Goal: Task Accomplishment & Management: Manage account settings

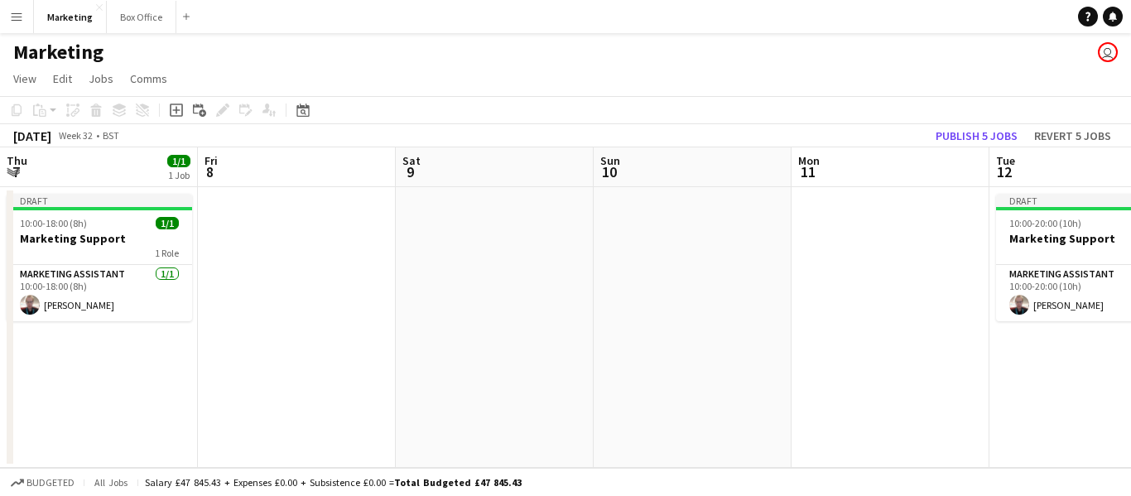
scroll to position [0, 709]
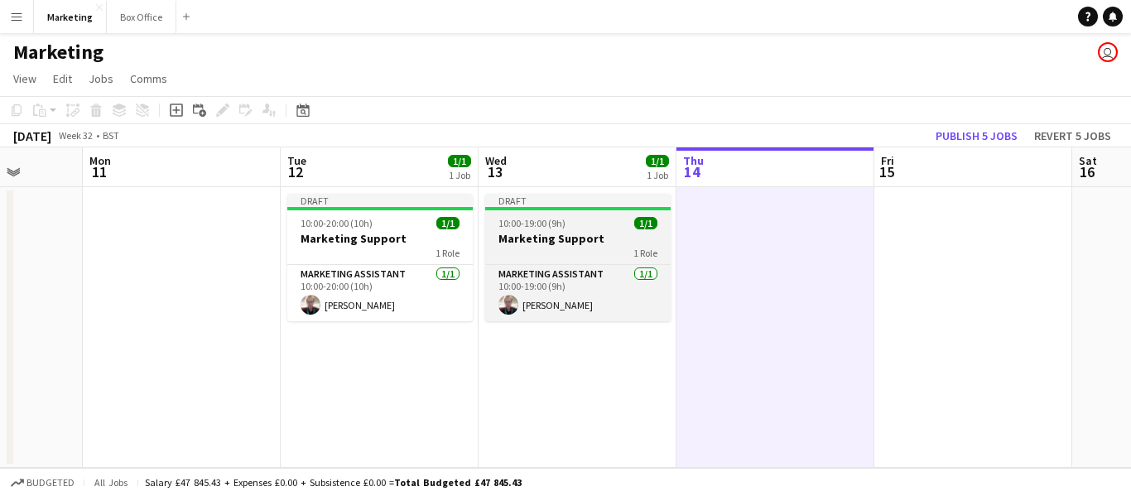
click at [556, 231] on h3 "Marketing Support" at bounding box center [578, 238] width 186 height 15
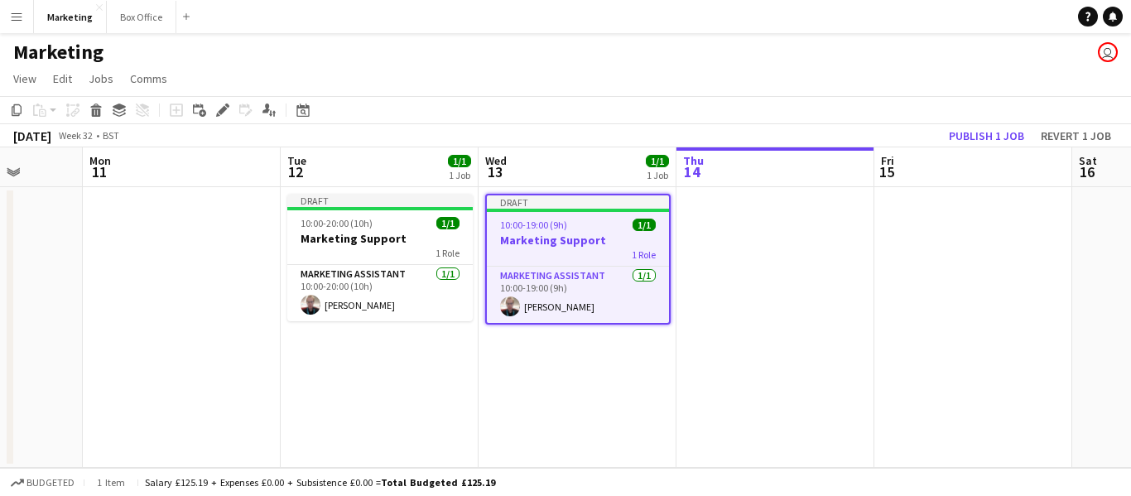
click at [734, 219] on app-date-cell at bounding box center [776, 327] width 198 height 281
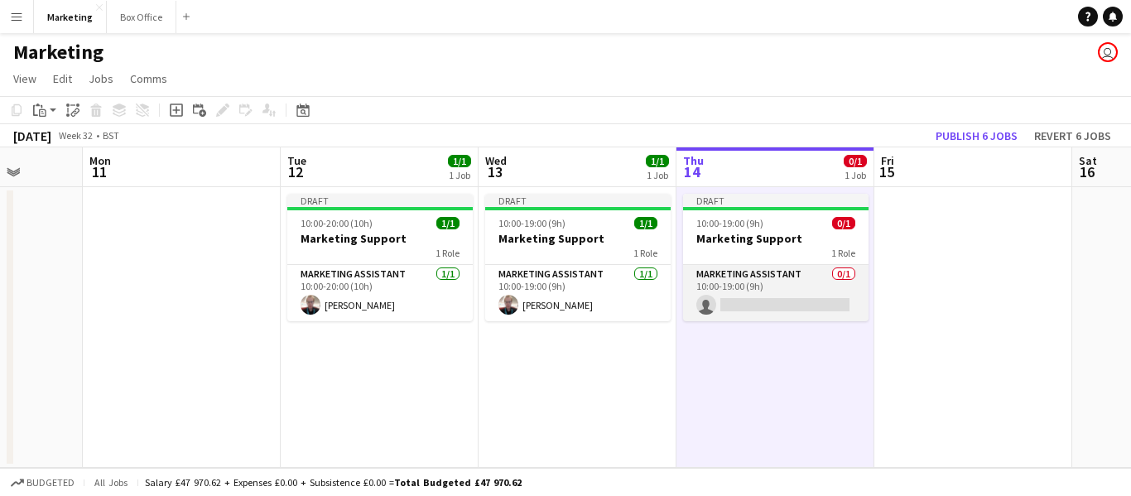
click at [752, 277] on app-card-role "Marketing Assistant 0/1 10:00-19:00 (9h) single-neutral-actions" at bounding box center [776, 293] width 186 height 56
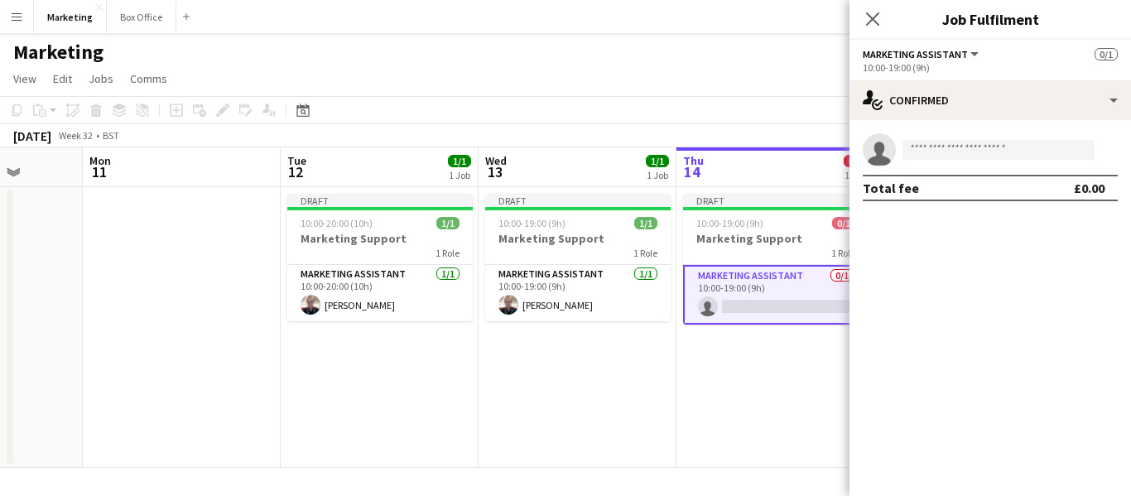
click at [752, 277] on app-card-role "Marketing Assistant 0/1 10:00-19:00 (9h) single-neutral-actions" at bounding box center [776, 295] width 186 height 60
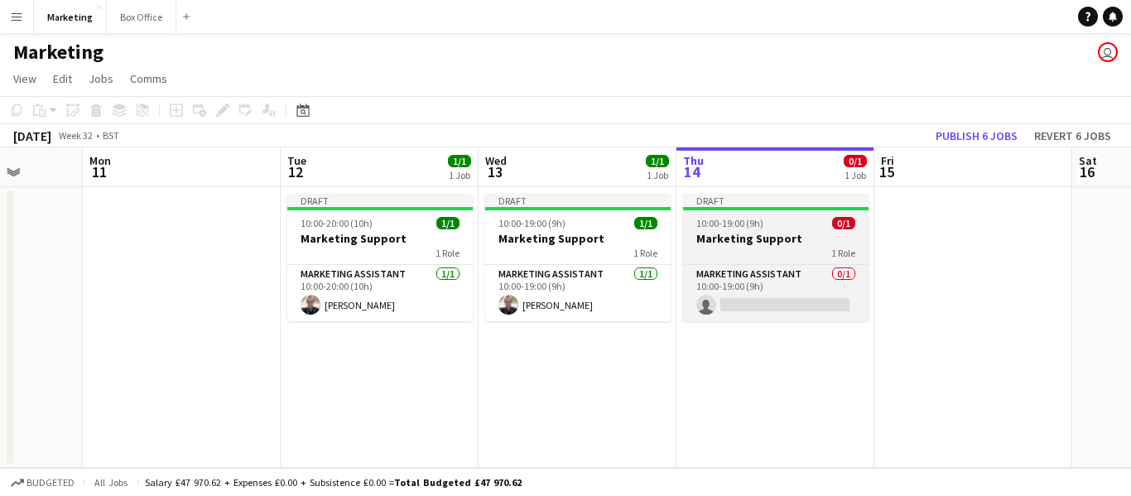
click at [761, 241] on h3 "Marketing Support" at bounding box center [776, 238] width 186 height 15
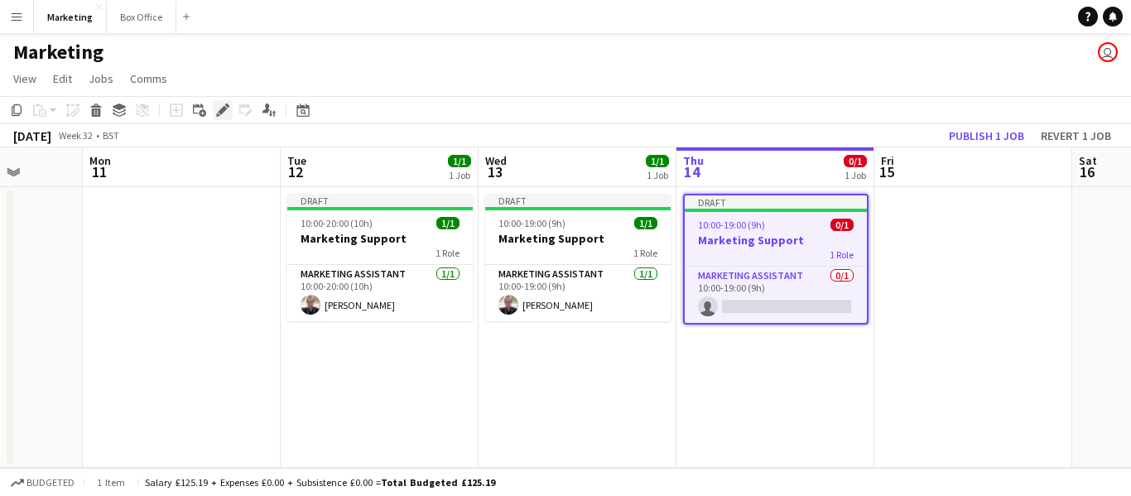
click at [219, 104] on icon "Edit" at bounding box center [222, 110] width 13 height 13
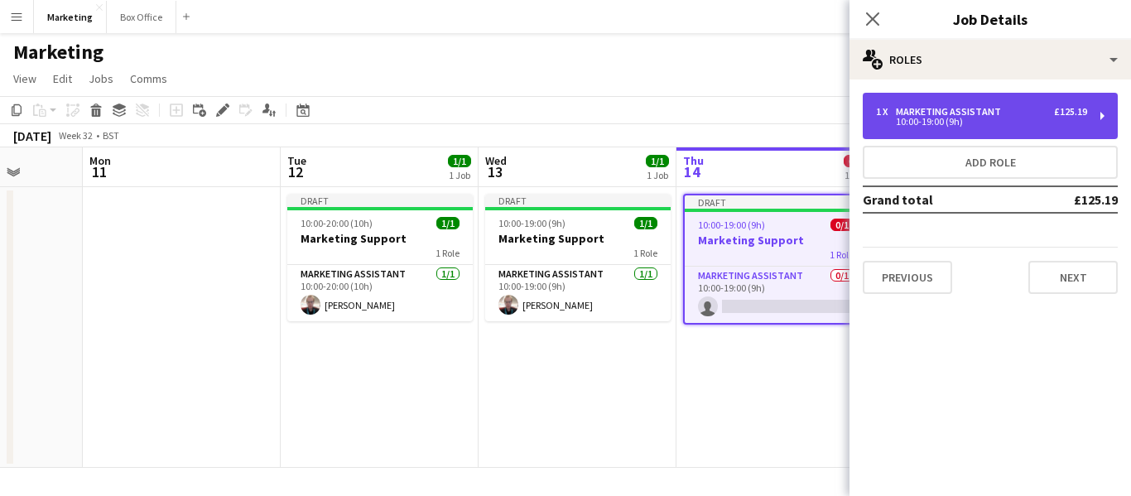
click at [957, 123] on div "10:00-19:00 (9h)" at bounding box center [981, 122] width 211 height 8
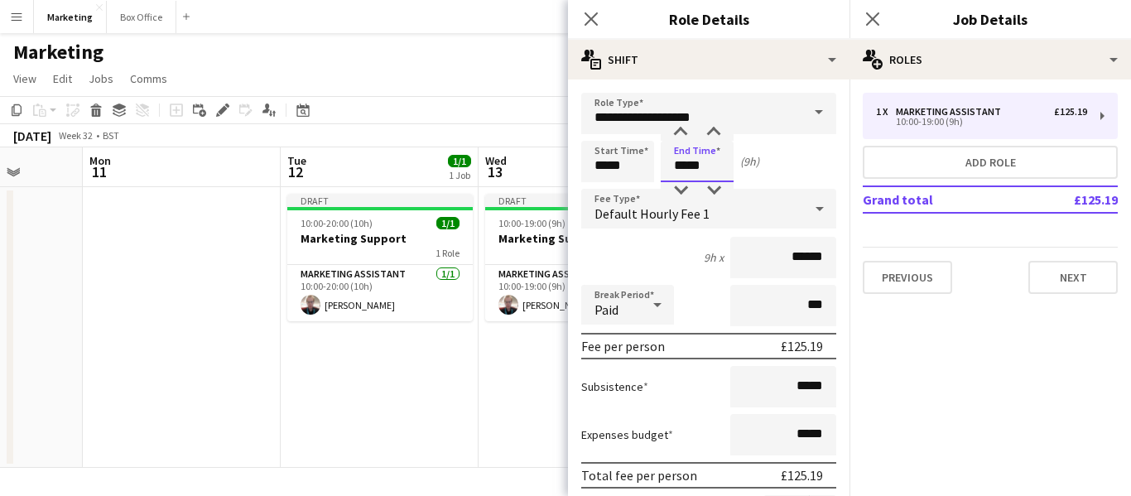
click at [678, 167] on input "*****" at bounding box center [697, 161] width 73 height 41
type input "*****"
click at [682, 188] on div at bounding box center [680, 190] width 33 height 17
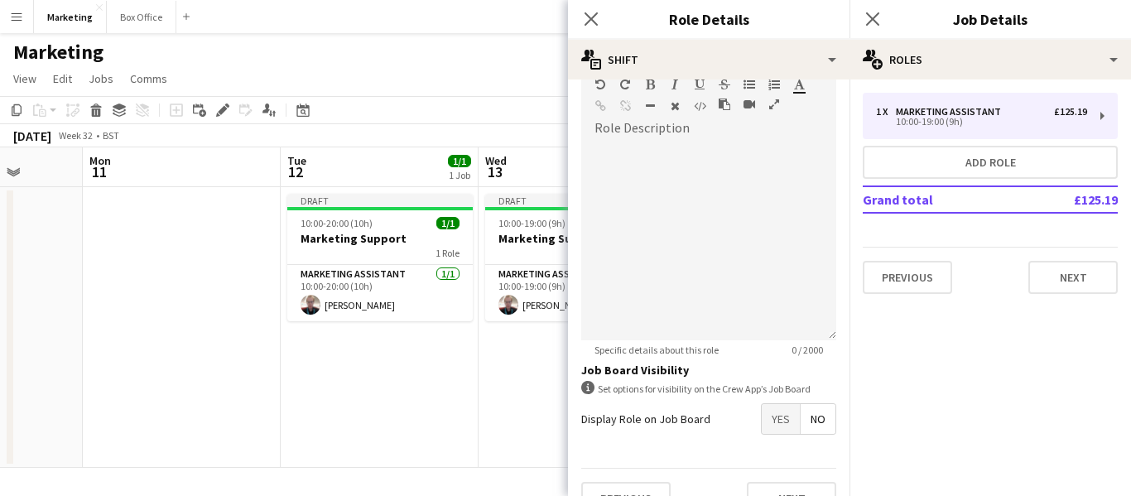
scroll to position [541, 0]
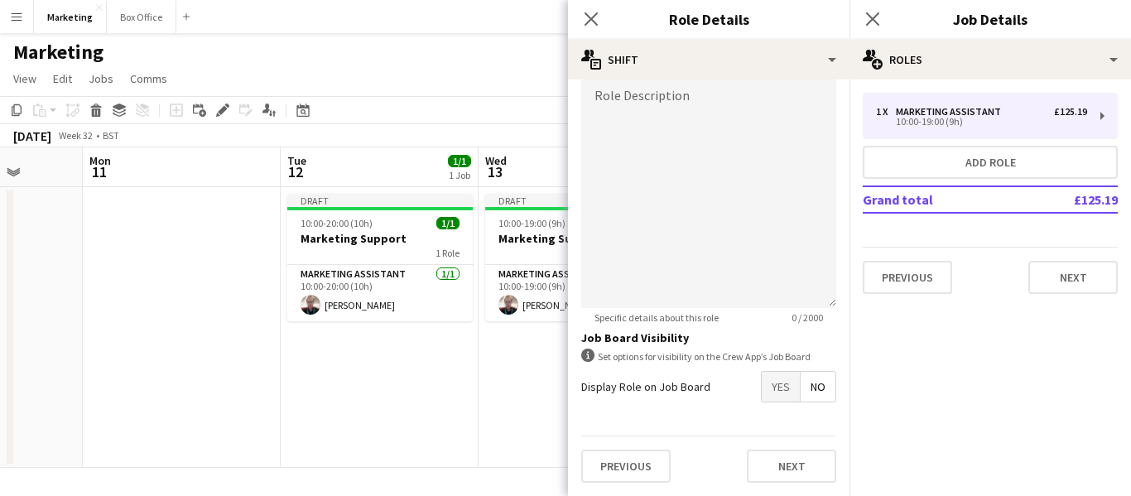
click at [1061, 294] on div "1 x Marketing Assistant £125.19 10:00-19:00 (9h) Add role Grand total £125.19 P…" at bounding box center [991, 194] width 282 height 228
click at [1064, 290] on button "Next" at bounding box center [1073, 277] width 89 height 33
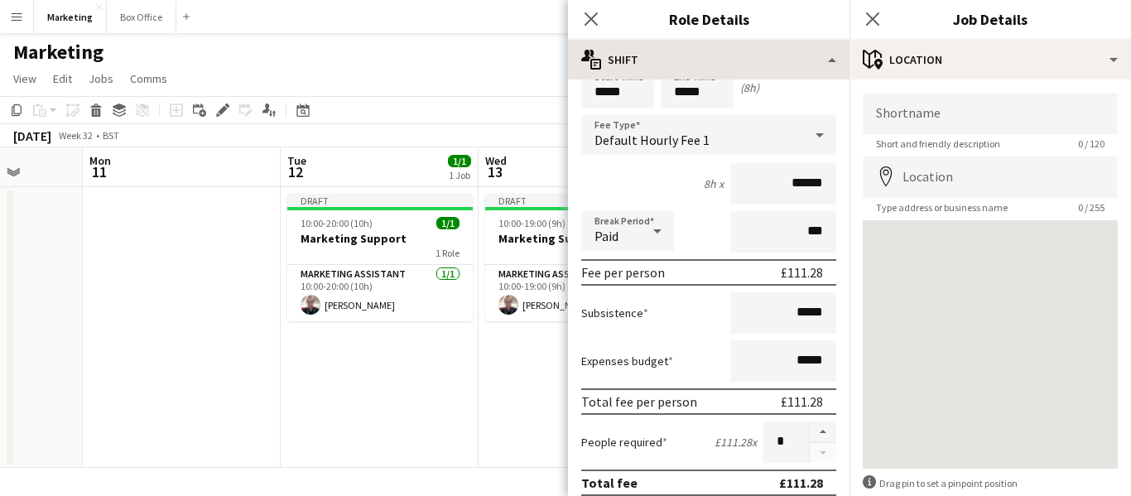
scroll to position [0, 0]
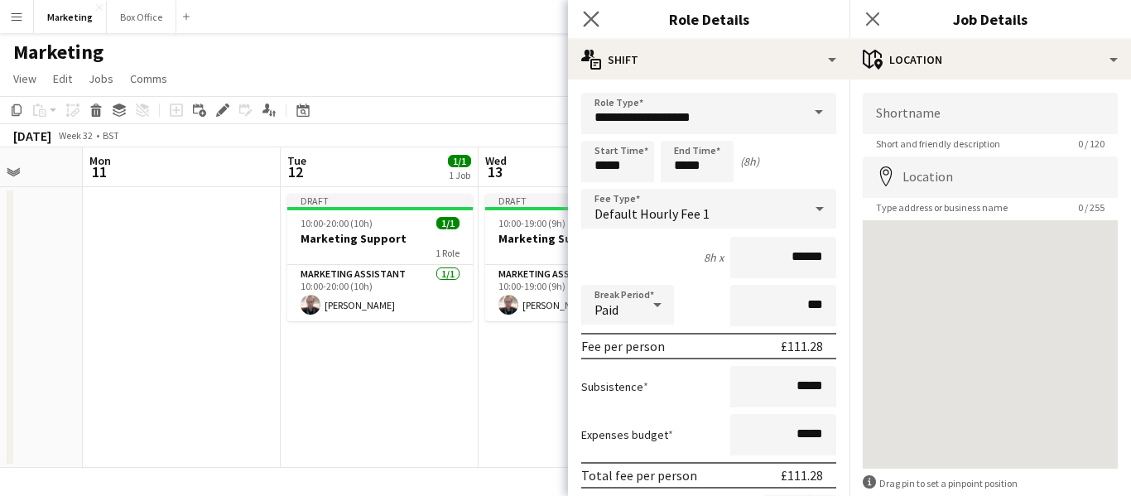
drag, startPoint x: 591, startPoint y: 8, endPoint x: 807, endPoint y: 54, distance: 220.1
click at [591, 10] on app-icon "Close pop-in" at bounding box center [591, 19] width 20 height 20
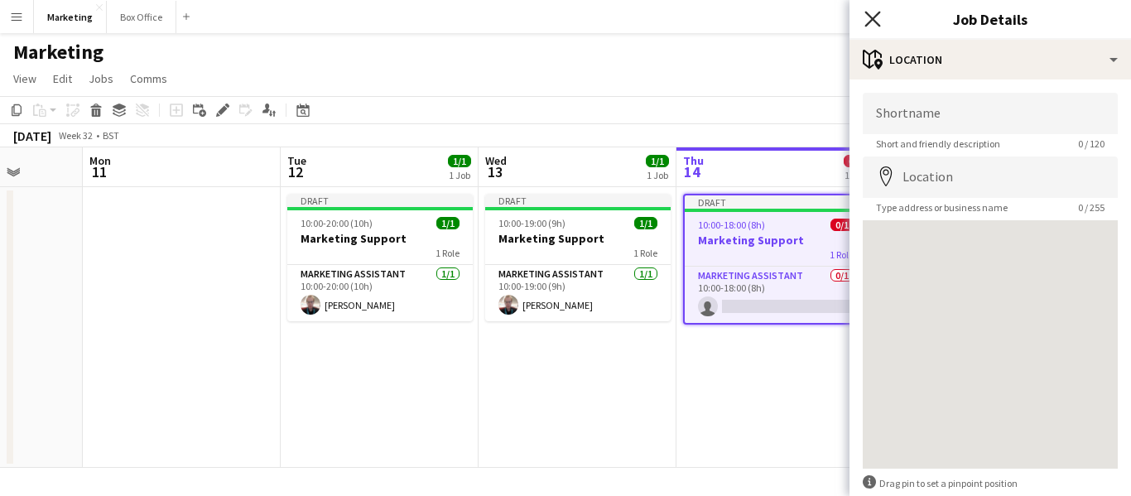
click at [880, 17] on icon "Close pop-in" at bounding box center [873, 19] width 16 height 16
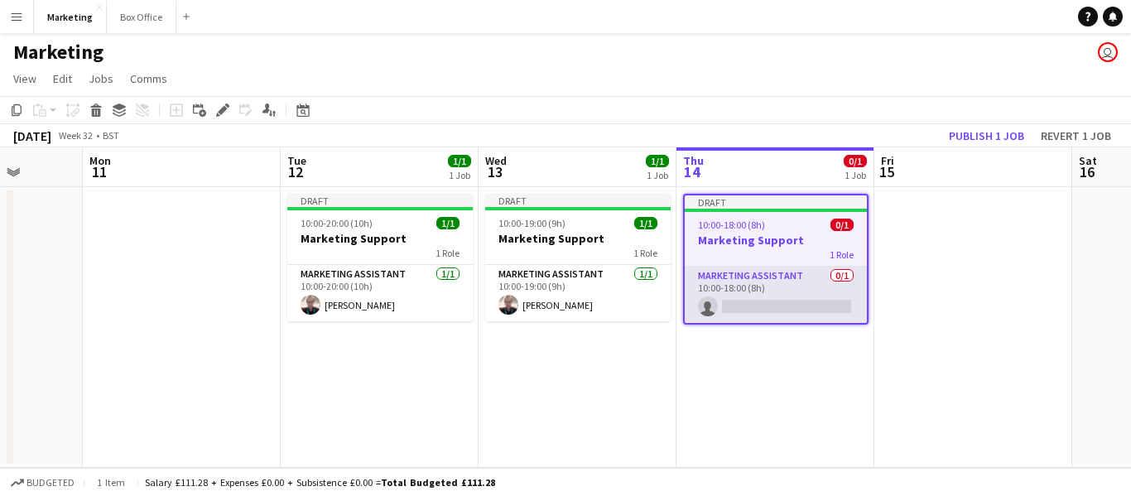
click at [751, 284] on app-card-role "Marketing Assistant 0/1 10:00-18:00 (8h) single-neutral-actions" at bounding box center [776, 295] width 182 height 56
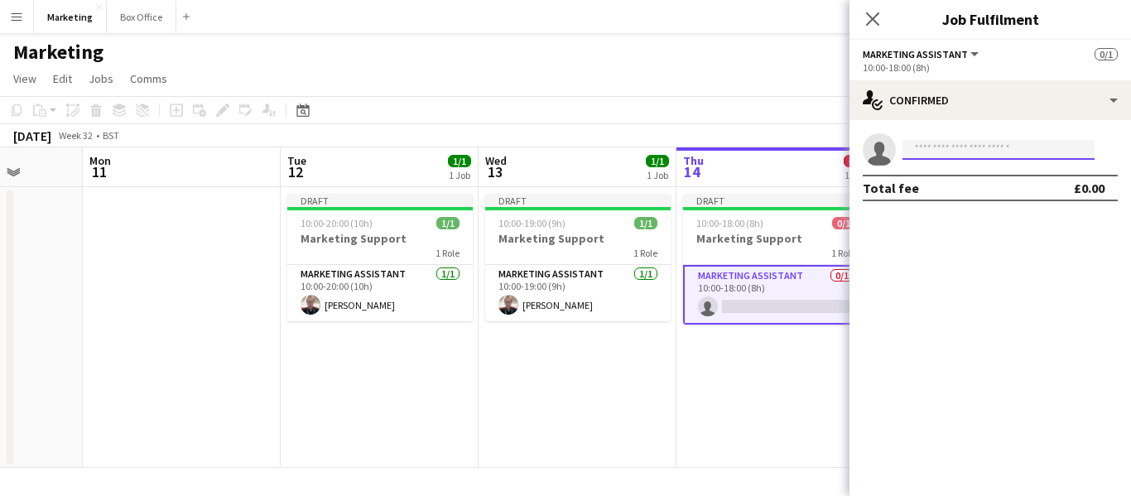
click at [951, 145] on input at bounding box center [999, 150] width 192 height 20
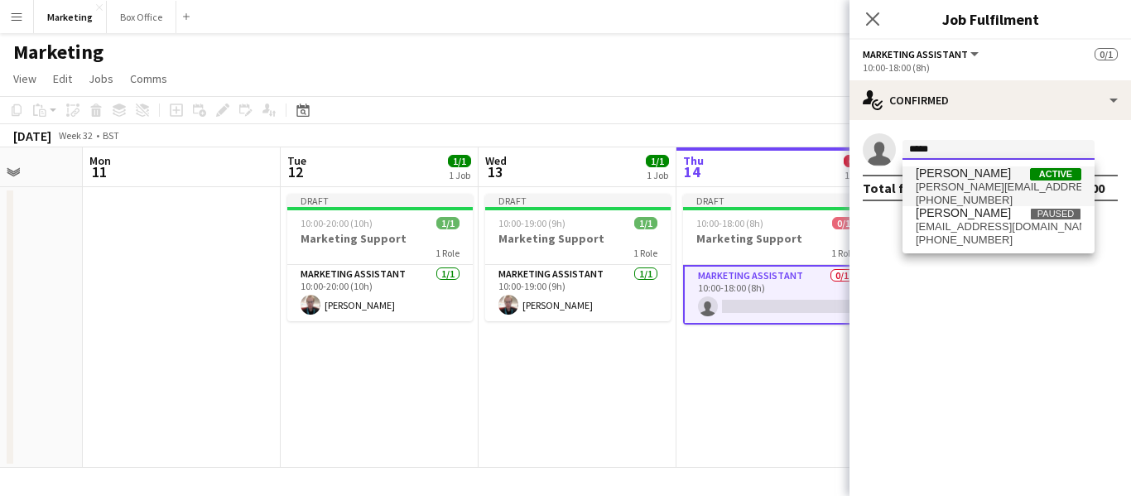
type input "*****"
click at [978, 167] on span "[PERSON_NAME]" at bounding box center [963, 173] width 95 height 14
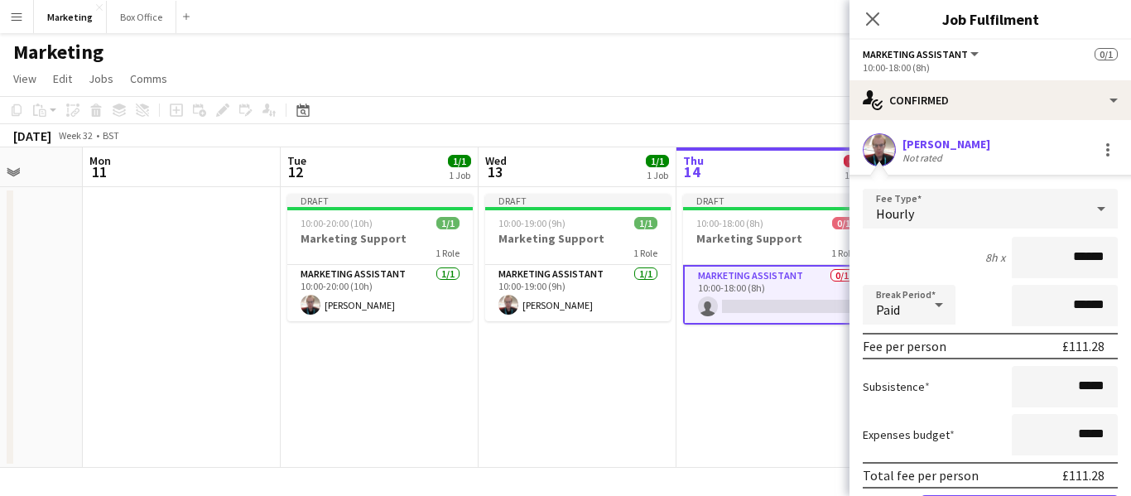
click at [748, 377] on app-date-cell "Draft 10:00-18:00 (8h) 0/1 Marketing Support 1 Role Marketing Assistant 0/1 10:…" at bounding box center [776, 327] width 198 height 281
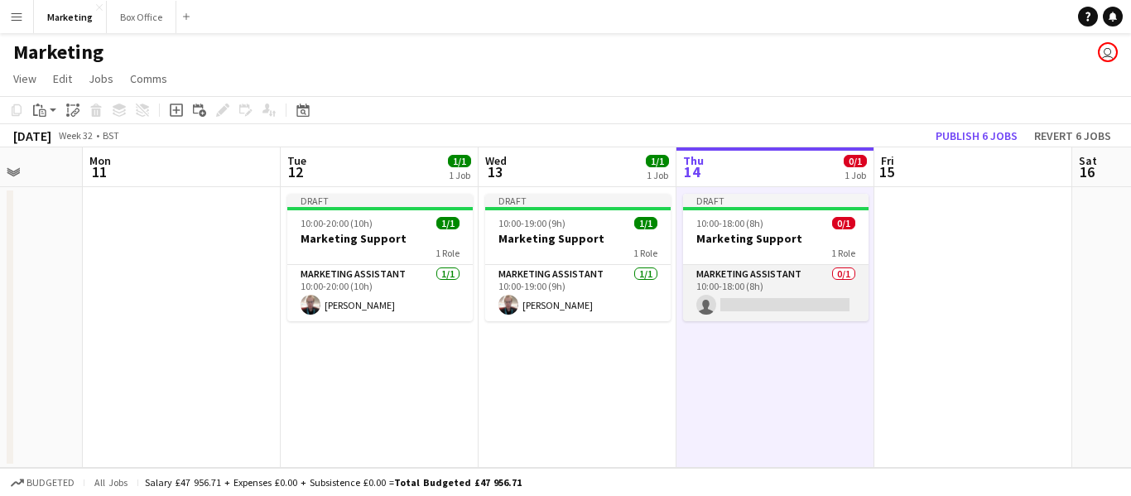
click at [741, 282] on app-card-role "Marketing Assistant 0/1 10:00-18:00 (8h) single-neutral-actions" at bounding box center [776, 293] width 186 height 56
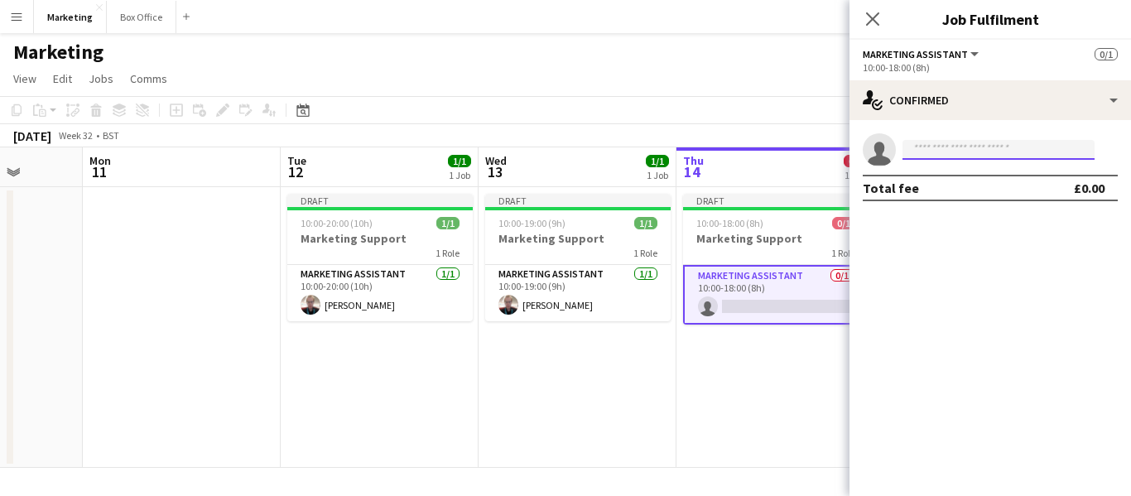
click at [935, 150] on input at bounding box center [999, 150] width 192 height 20
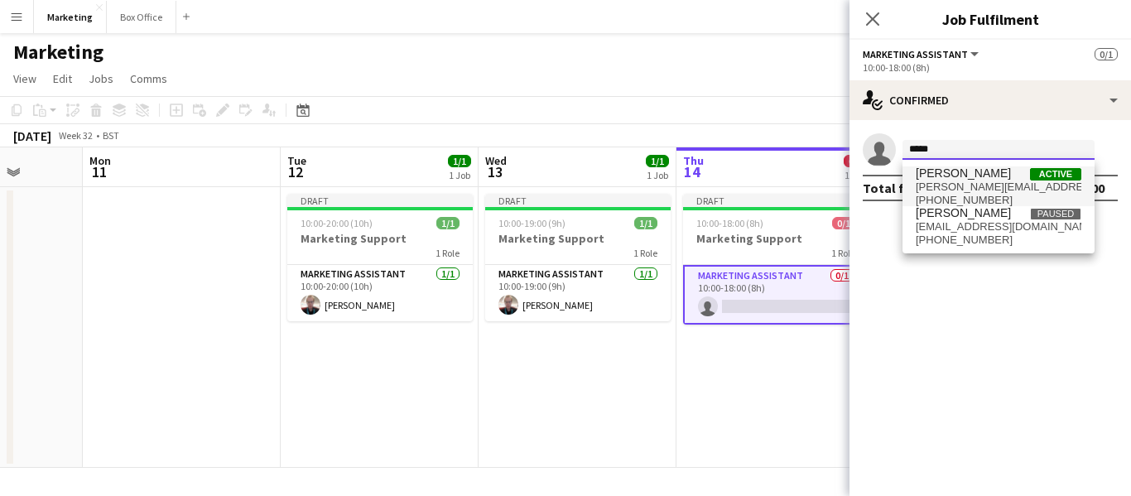
type input "*****"
click at [976, 166] on span "[PERSON_NAME]" at bounding box center [963, 173] width 95 height 14
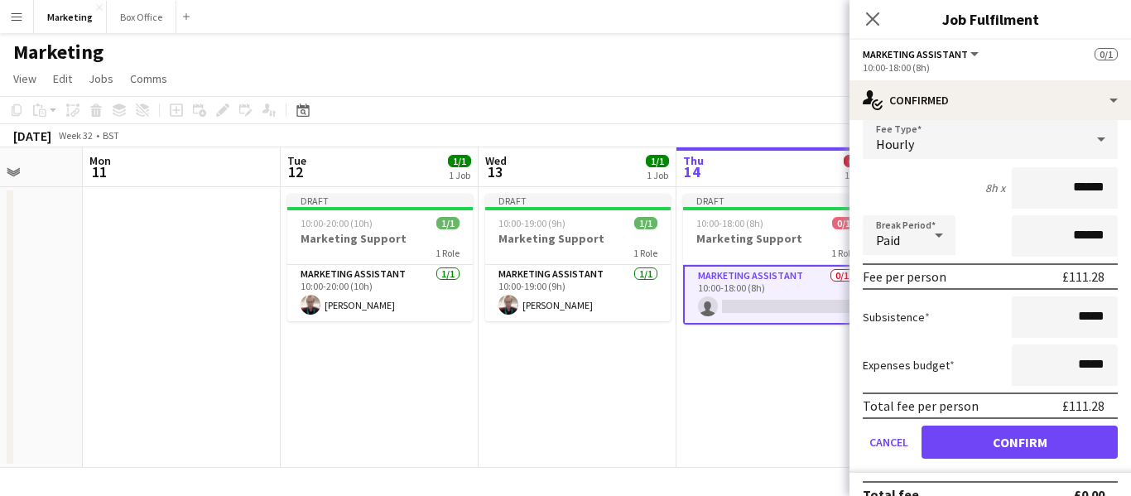
scroll to position [94, 0]
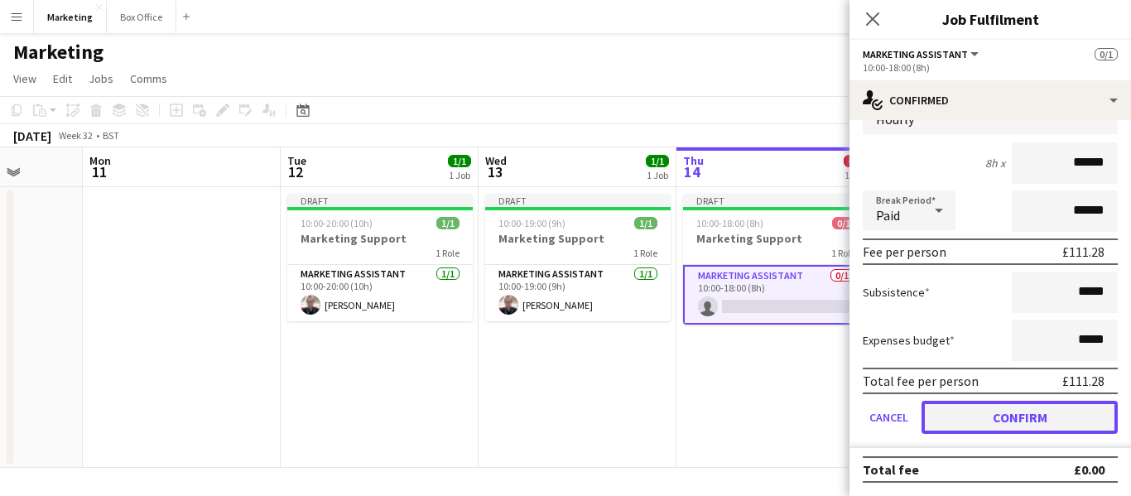
click at [1015, 427] on button "Confirm" at bounding box center [1020, 417] width 196 height 33
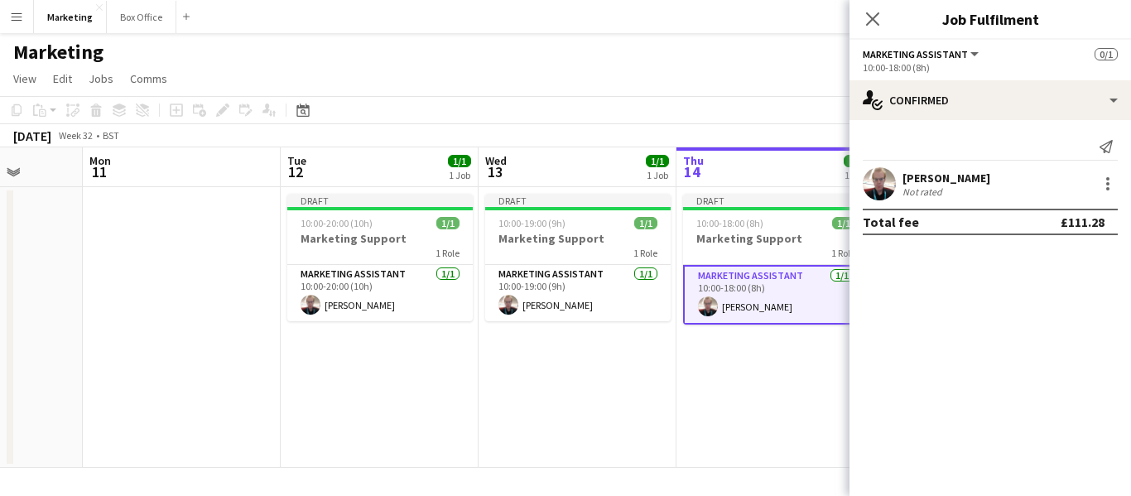
scroll to position [0, 0]
click at [641, 412] on app-date-cell "Draft 10:00-19:00 (9h) 1/1 Marketing Support 1 Role Marketing Assistant [DATE] …" at bounding box center [578, 327] width 198 height 281
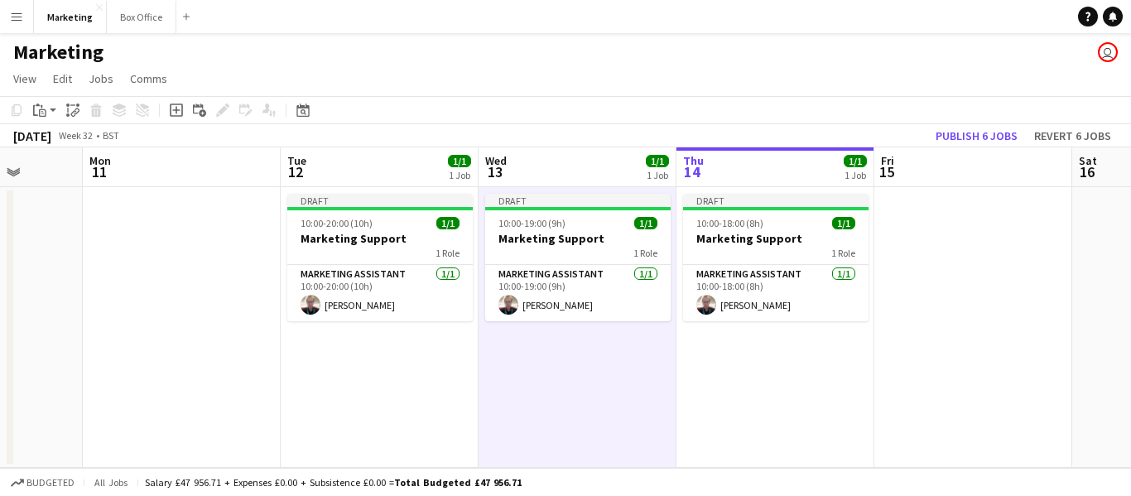
click at [600, 387] on app-date-cell "Draft 10:00-19:00 (9h) 1/1 Marketing Support 1 Role Marketing Assistant [DATE] …" at bounding box center [578, 327] width 198 height 281
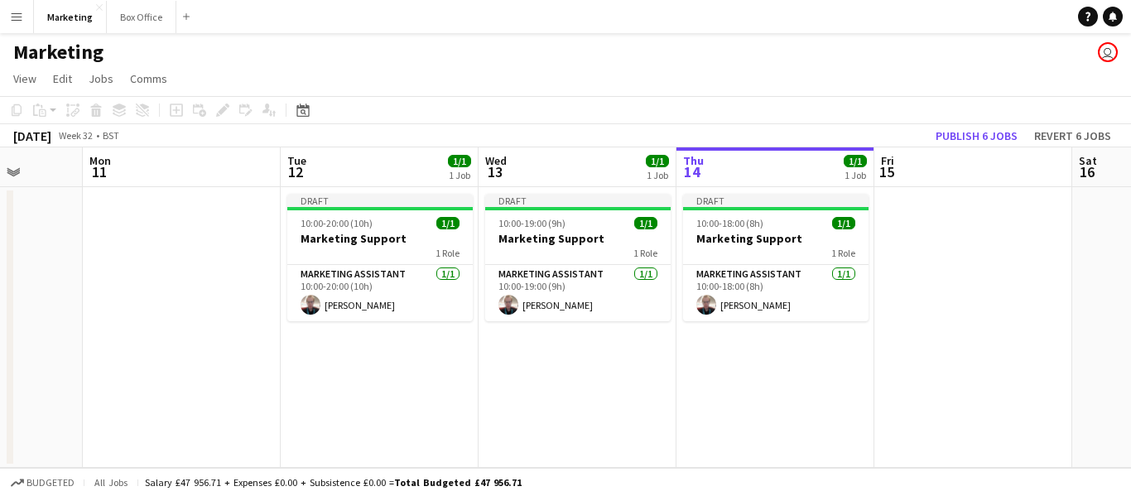
click at [528, 421] on app-date-cell "Draft 10:00-19:00 (9h) 1/1 Marketing Support 1 Role Marketing Assistant [DATE] …" at bounding box center [578, 327] width 198 height 281
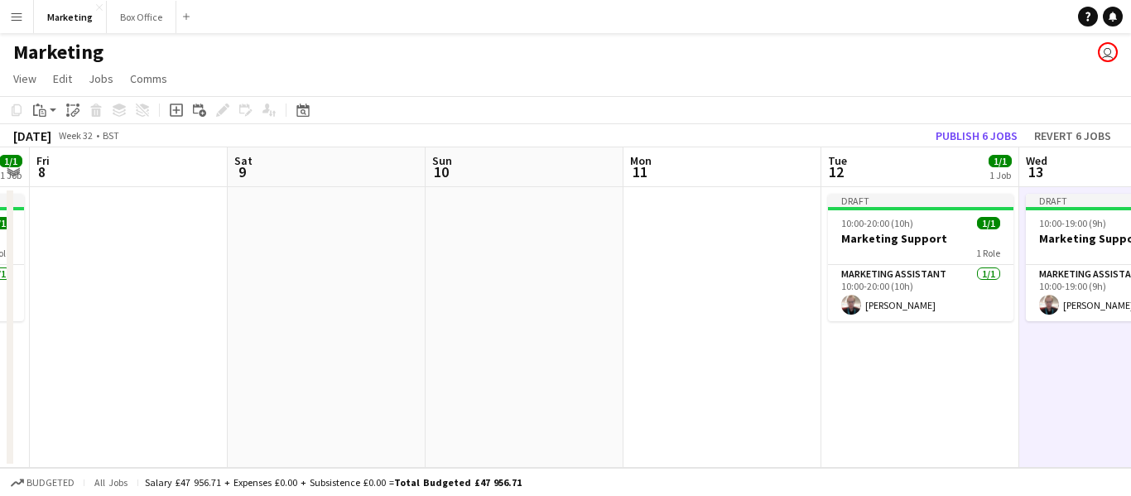
drag, startPoint x: 374, startPoint y: 436, endPoint x: 915, endPoint y: 358, distance: 546.5
click at [915, 358] on app-calendar-viewport "Wed 6 1/1 1 Job Thu 7 1/1 1 Job Fri 8 Sat 9 Sun 10 Mon 11 Tue 12 1/1 1 Job Wed …" at bounding box center [565, 307] width 1131 height 320
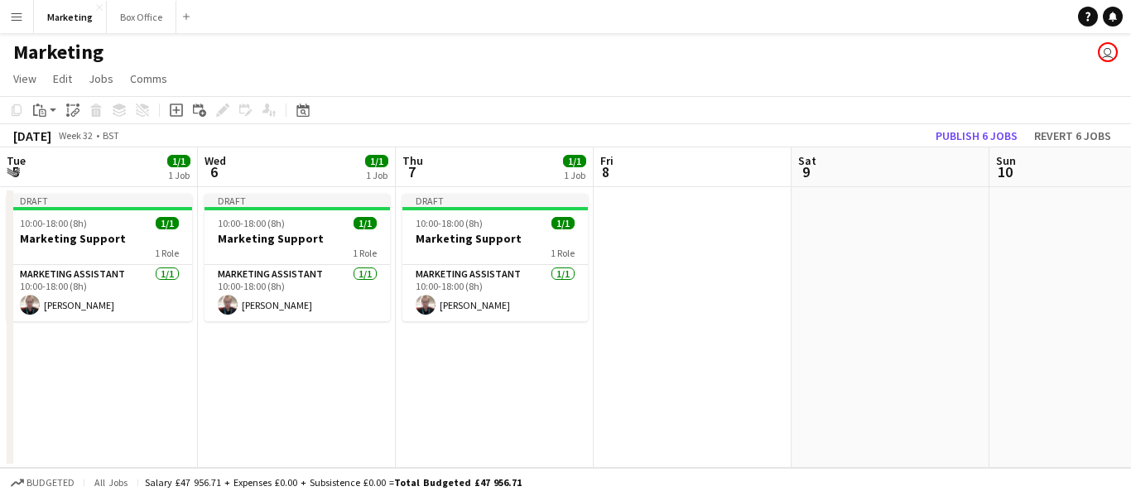
drag, startPoint x: 240, startPoint y: 398, endPoint x: 810, endPoint y: 291, distance: 579.7
click at [810, 291] on app-calendar-viewport "Sun 3 Mon 4 Tue 5 1/1 1 Job Wed 6 1/1 1 Job Thu 7 1/1 1 Job Fri 8 Sat 9 Sun 10 …" at bounding box center [565, 307] width 1131 height 320
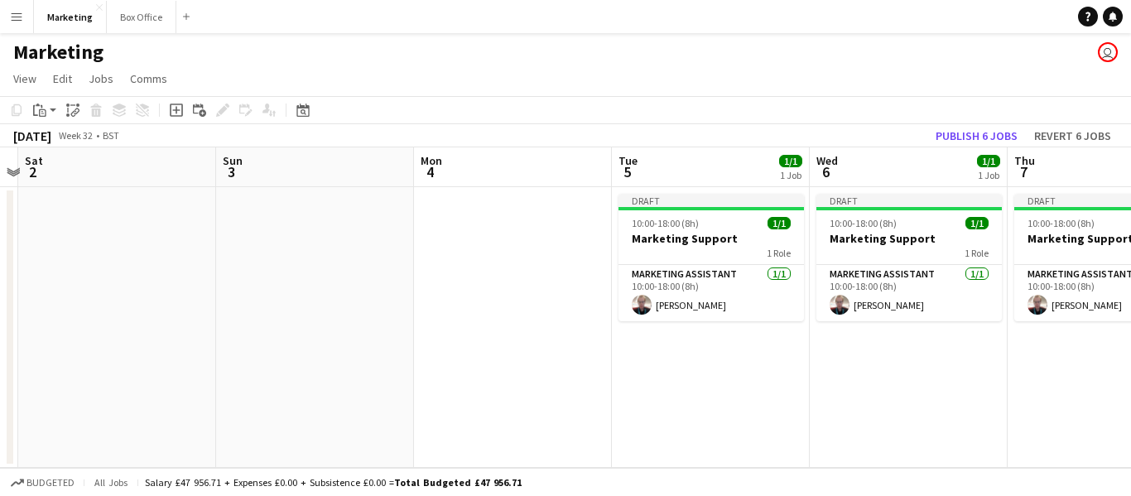
drag, startPoint x: 125, startPoint y: 353, endPoint x: 731, endPoint y: 305, distance: 608.1
click at [731, 305] on app-calendar-viewport "Thu 31 1/1 1 Job Fri 1 Sat 2 Sun 3 Mon 4 Tue 5 1/1 1 Job Wed 6 1/1 1 Job Thu 7 …" at bounding box center [565, 307] width 1131 height 320
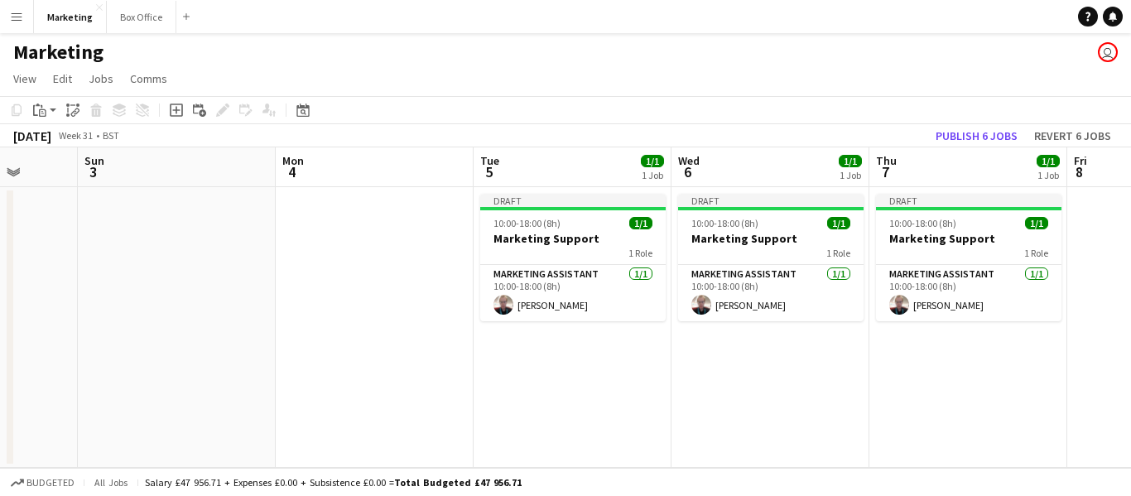
drag, startPoint x: 253, startPoint y: 363, endPoint x: 106, endPoint y: 333, distance: 149.6
click at [106, 333] on app-calendar-viewport "Thu 31 1/1 1 Job Fri 1 Sat 2 Sun 3 Mon 4 Tue 5 1/1 1 Job Wed 6 1/1 1 Job Thu 7 …" at bounding box center [565, 307] width 1131 height 320
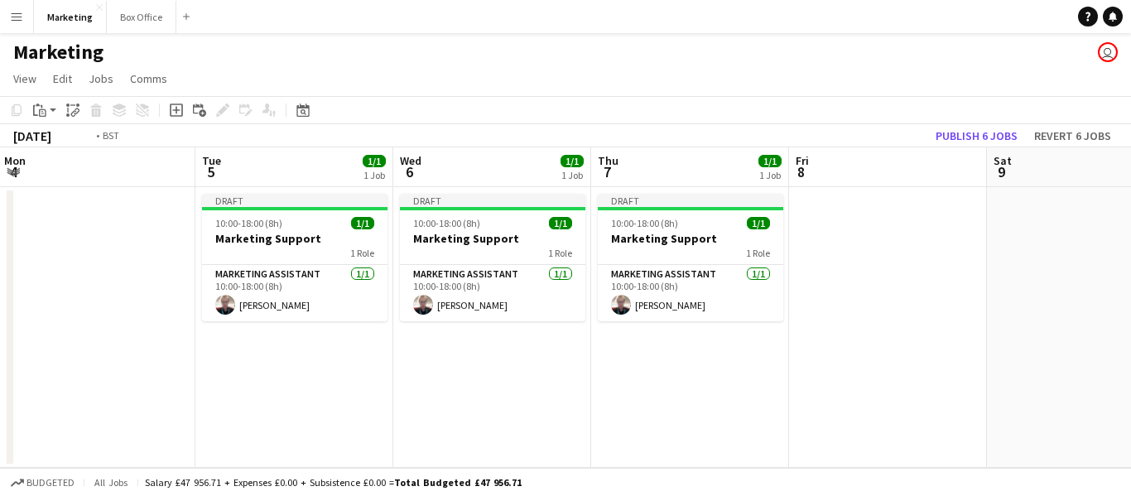
drag, startPoint x: 798, startPoint y: 371, endPoint x: 330, endPoint y: 384, distance: 468.1
click at [330, 384] on app-calendar-viewport "Fri 1 Sat 2 Sun 3 Mon 4 Tue 5 1/1 1 Job Wed 6 1/1 1 Job Thu 7 1/1 1 Job Fri 8 S…" at bounding box center [565, 307] width 1131 height 320
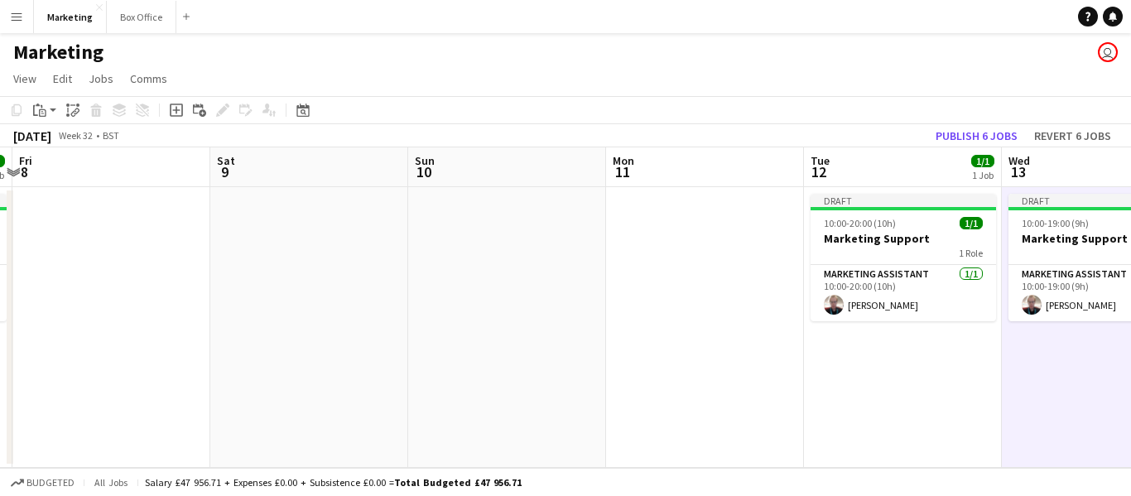
drag, startPoint x: 939, startPoint y: 379, endPoint x: 360, endPoint y: 405, distance: 579.5
click at [360, 405] on app-calendar-viewport "Tue 5 1/1 1 Job Wed 6 1/1 1 Job Thu 7 1/1 1 Job Fri 8 Sat 9 Sun 10 Mon 11 Tue 1…" at bounding box center [565, 307] width 1131 height 320
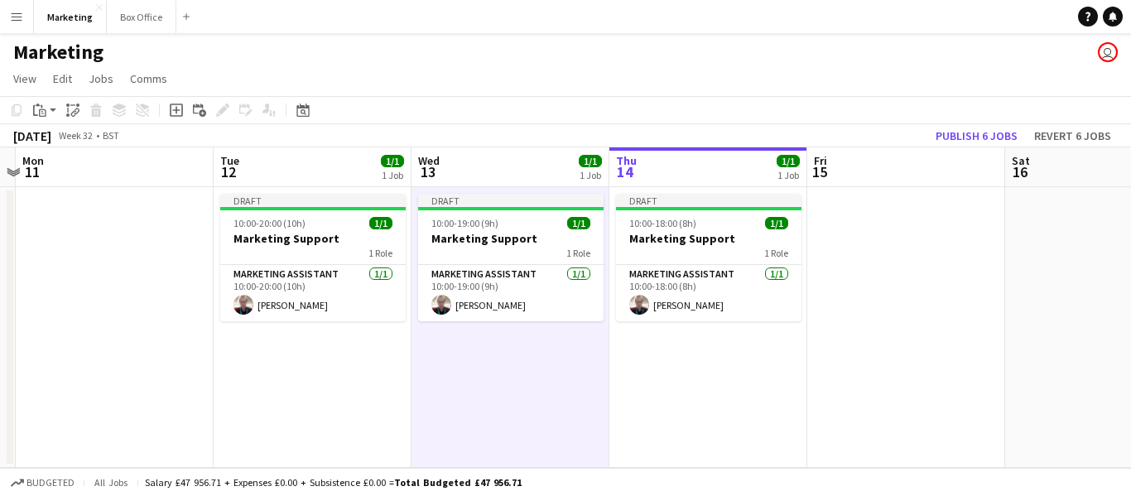
scroll to position [0, 620]
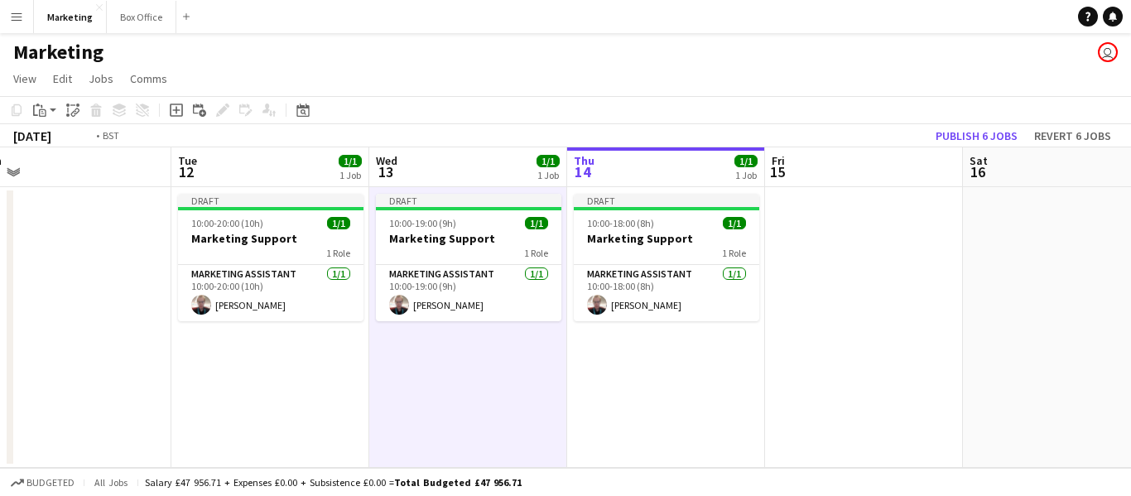
drag, startPoint x: 884, startPoint y: 431, endPoint x: 282, endPoint y: 431, distance: 601.2
click at [282, 431] on app-calendar-viewport "Fri 8 Sat 9 Sun 10 Mon 11 Tue 12 1/1 1 Job Wed 13 1/1 1 Job Thu 14 1/1 1 Job Fr…" at bounding box center [565, 307] width 1131 height 320
click at [856, 375] on app-date-cell at bounding box center [864, 327] width 198 height 281
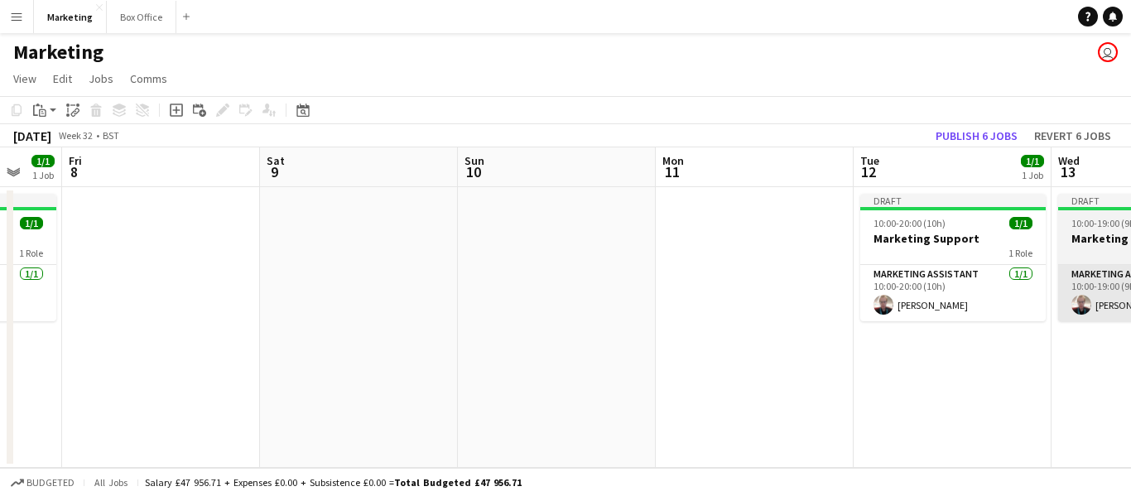
drag, startPoint x: 448, startPoint y: 417, endPoint x: 1116, endPoint y: 281, distance: 681.3
click at [1130, 281] on app-calendar-viewport "Wed 6 1/1 1 Job Thu 7 1/1 1 Job Fri 8 Sat 9 Sun 10 Mon 11 Tue 12 1/1 1 Job Wed …" at bounding box center [565, 307] width 1131 height 320
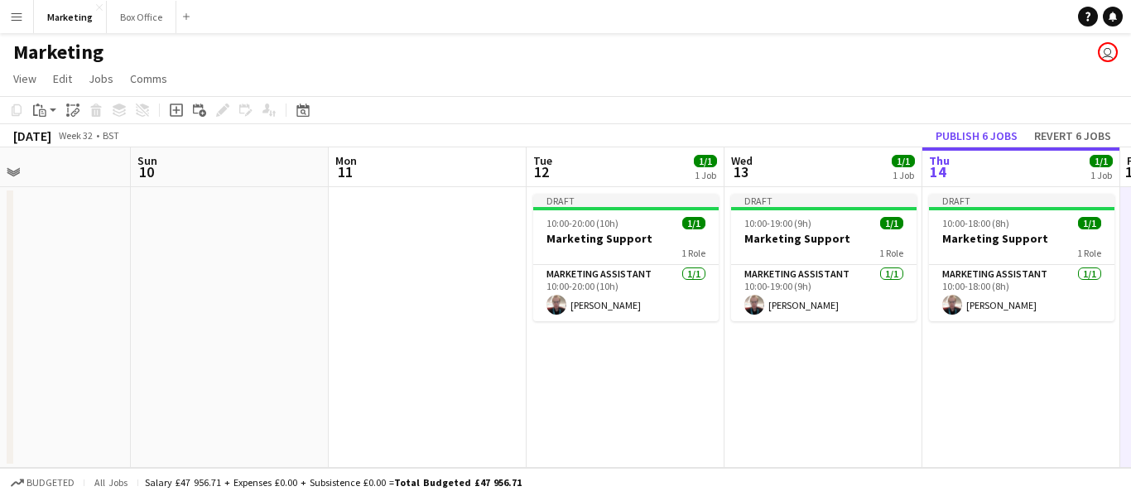
scroll to position [0, 712]
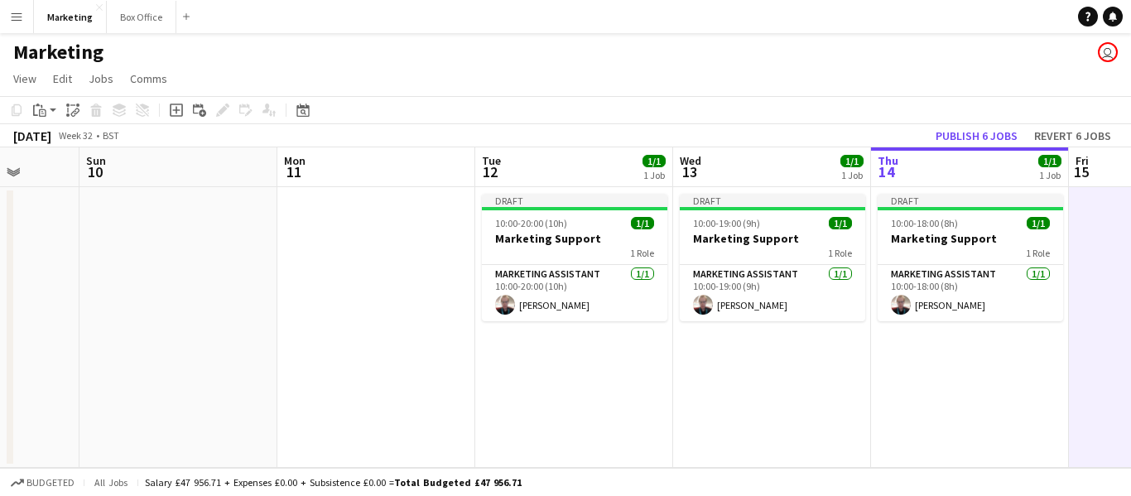
drag, startPoint x: 378, startPoint y: 361, endPoint x: 0, endPoint y: 402, distance: 380.6
click at [0, 402] on app-calendar-viewport "Wed 6 1/1 1 Job Thu 7 1/1 1 Job Fri 8 Sat 9 Sun 10 Mon 11 Tue 12 1/1 1 Job Wed …" at bounding box center [565, 307] width 1131 height 320
click at [960, 133] on button "Publish 6 jobs" at bounding box center [976, 136] width 95 height 22
